Goal: Browse casually

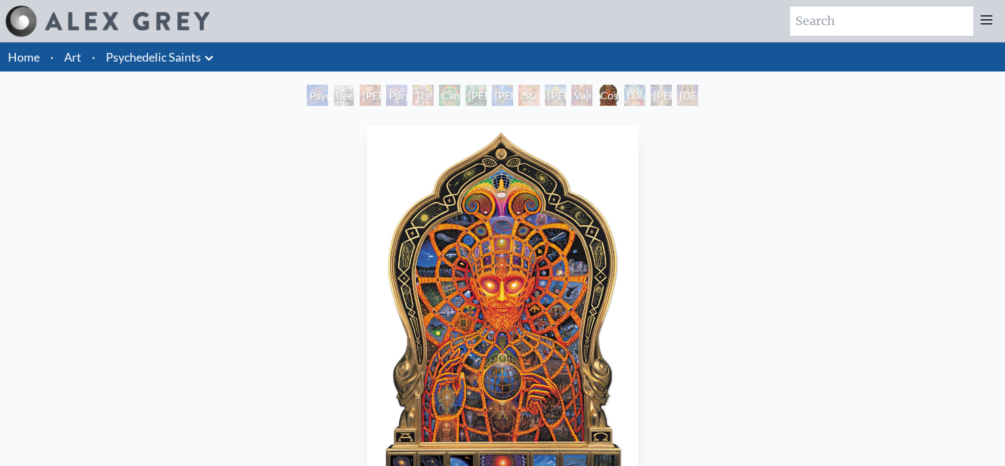
click at [30, 62] on link "Home" at bounding box center [24, 57] width 32 height 15
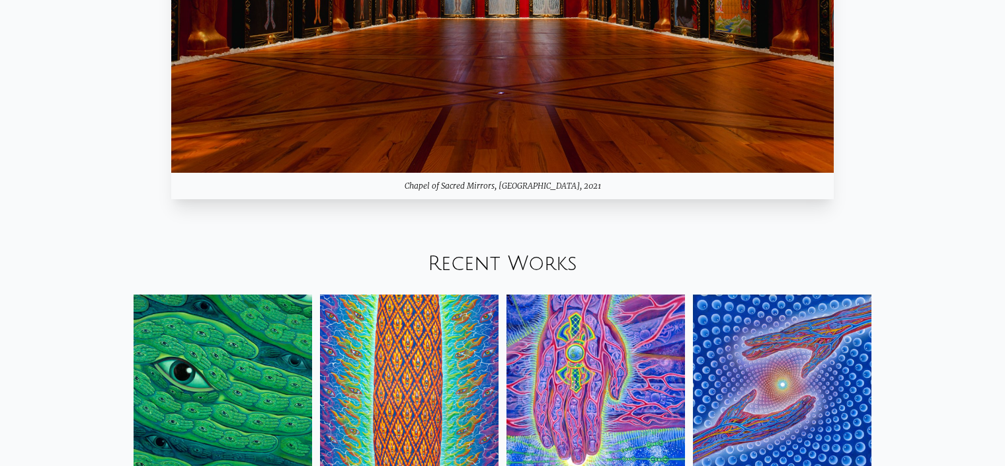
scroll to position [1389, 0]
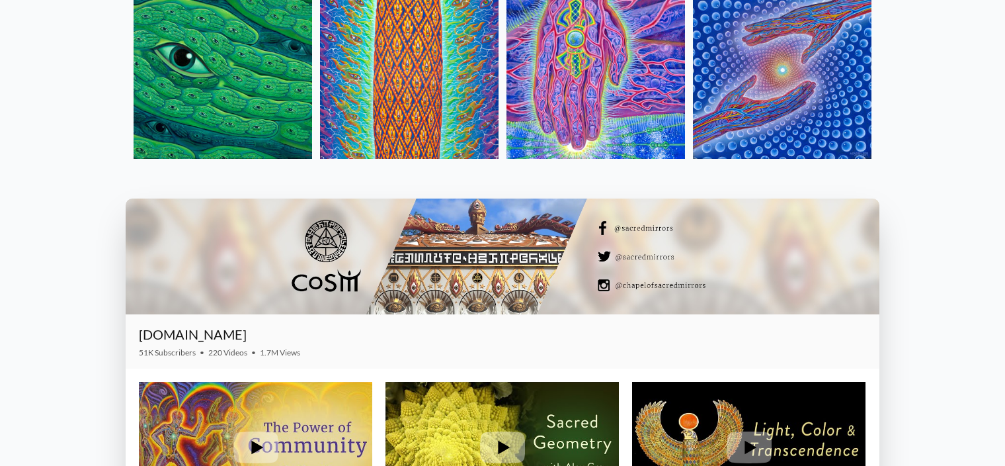
scroll to position [1653, 0]
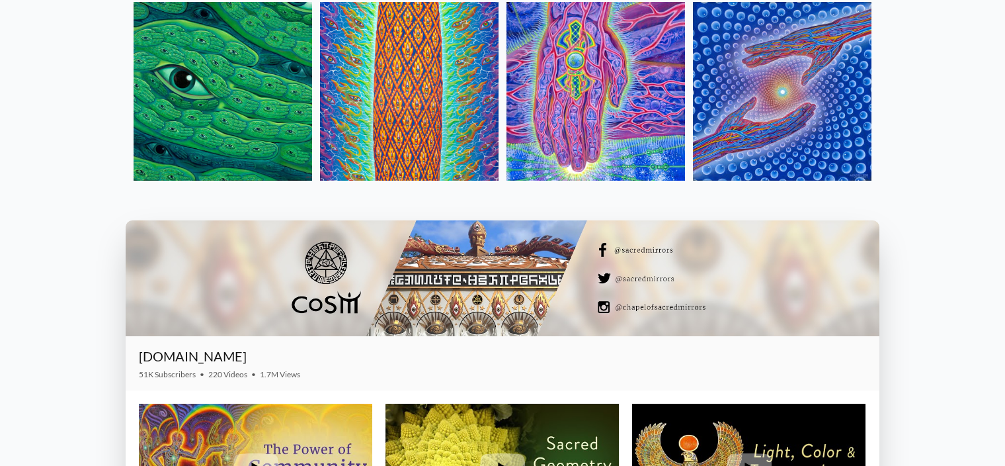
click at [540, 88] on img at bounding box center [596, 91] width 179 height 179
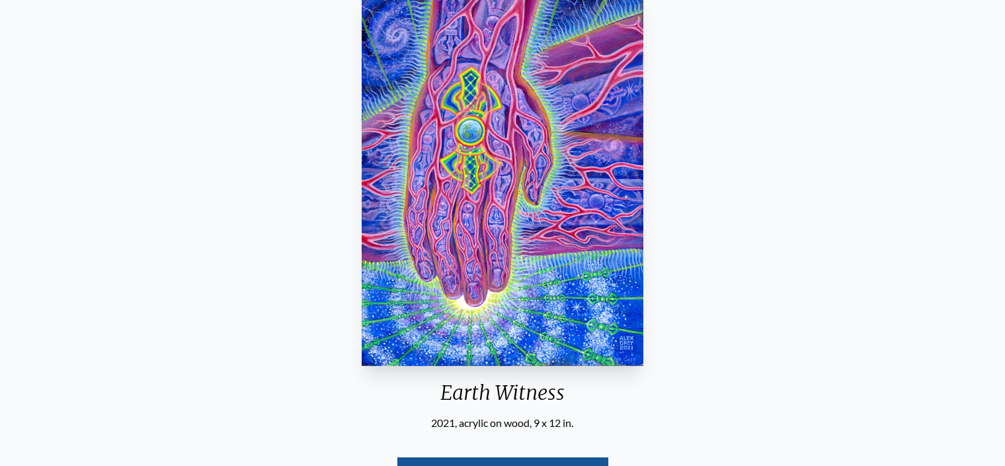
scroll to position [66, 0]
